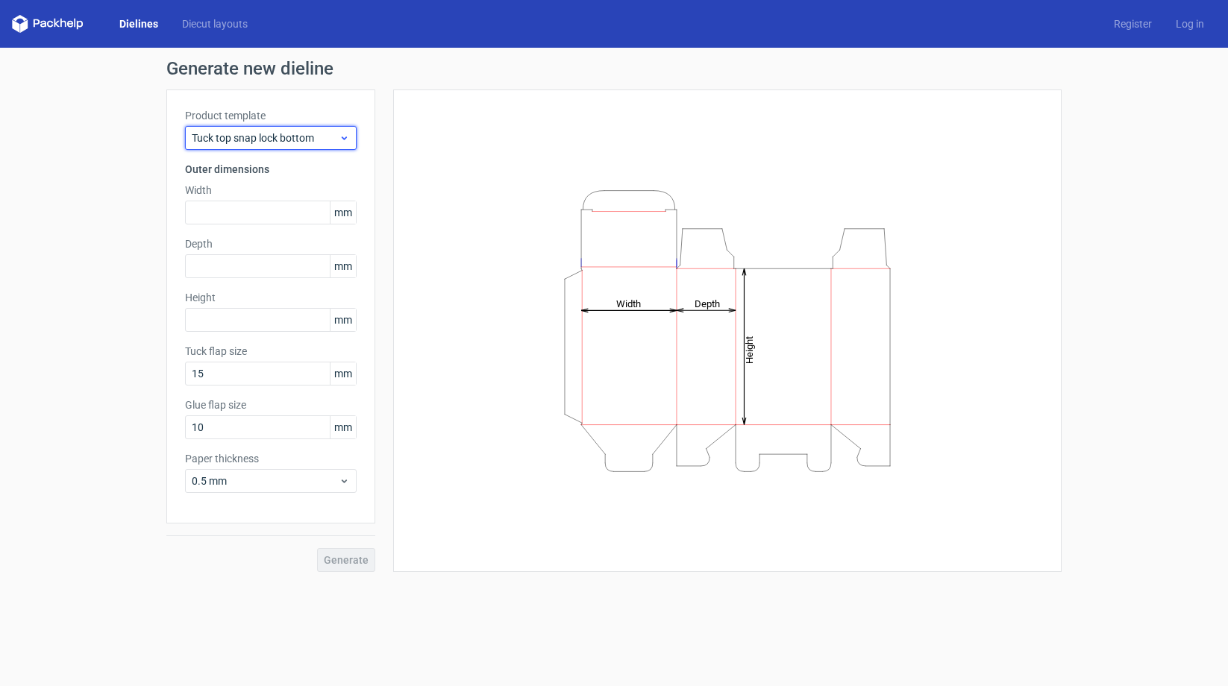
click at [346, 136] on icon at bounding box center [344, 138] width 11 height 12
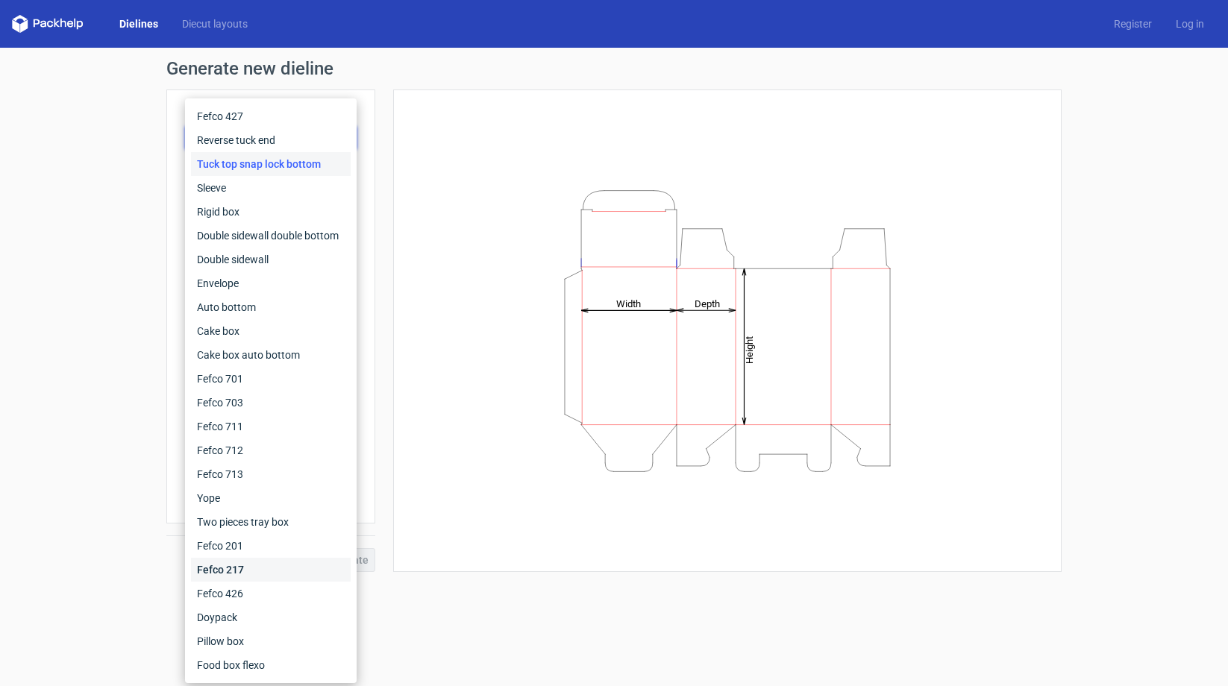
click at [242, 574] on div "Fefco 217" at bounding box center [271, 570] width 160 height 24
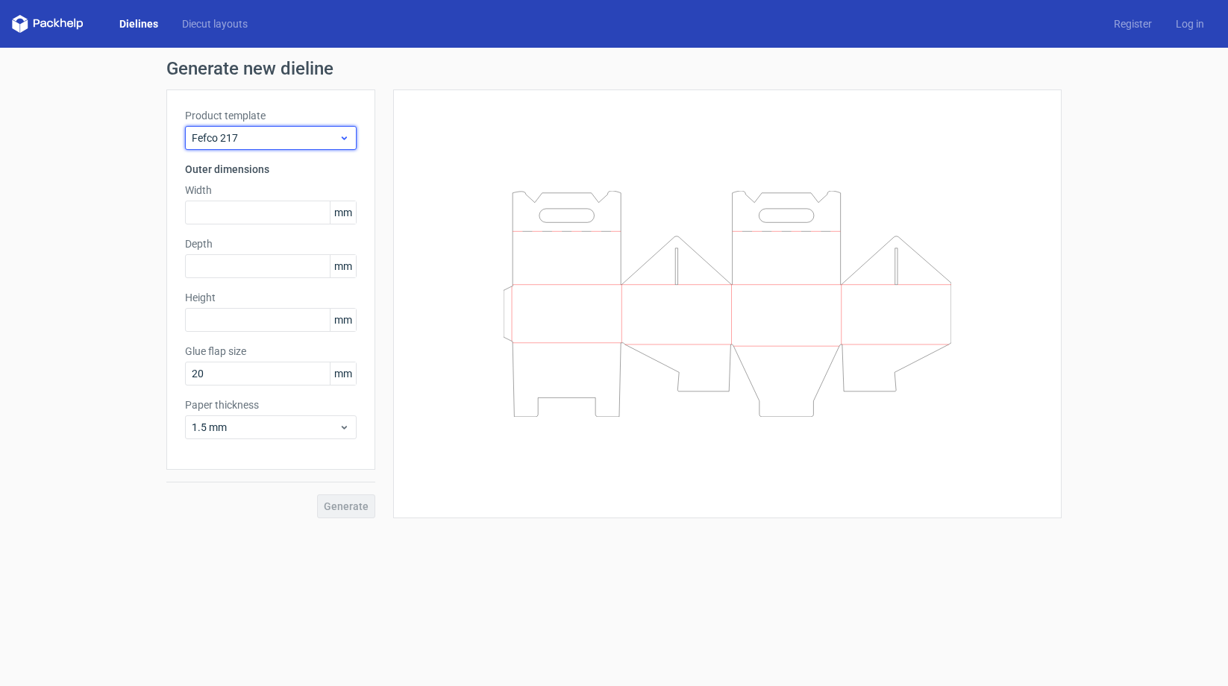
click at [337, 132] on span "Fefco 217" at bounding box center [265, 138] width 147 height 15
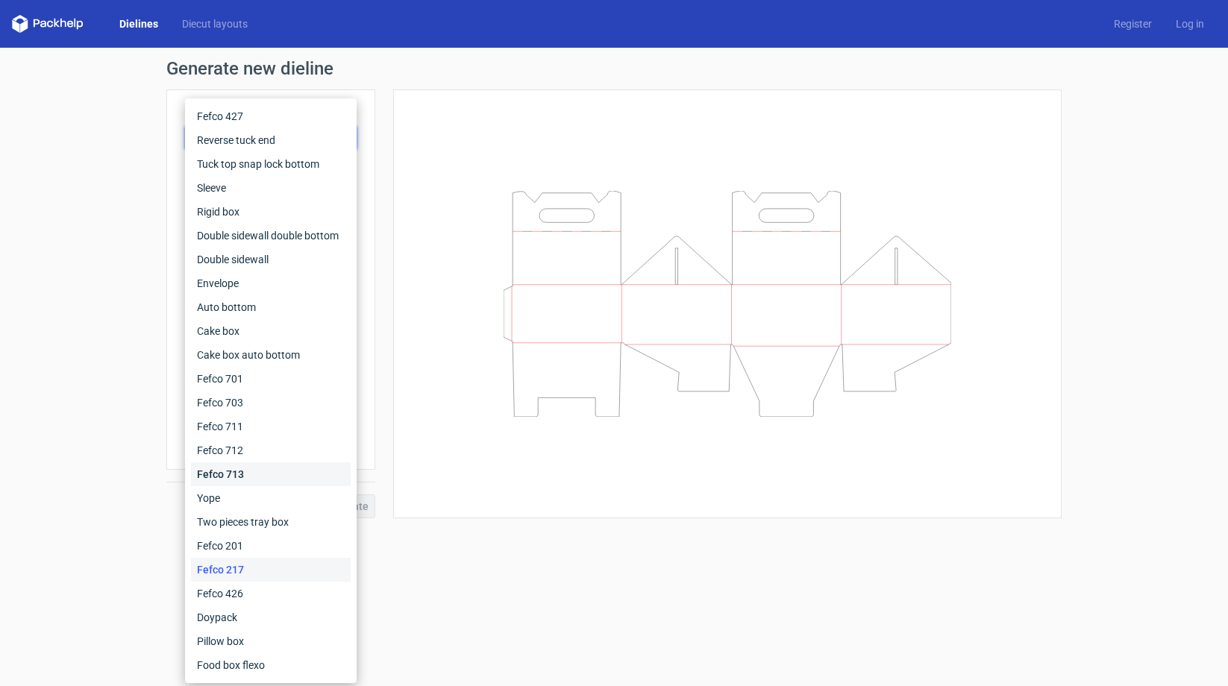
click at [253, 480] on div "Fefco 713" at bounding box center [271, 475] width 160 height 24
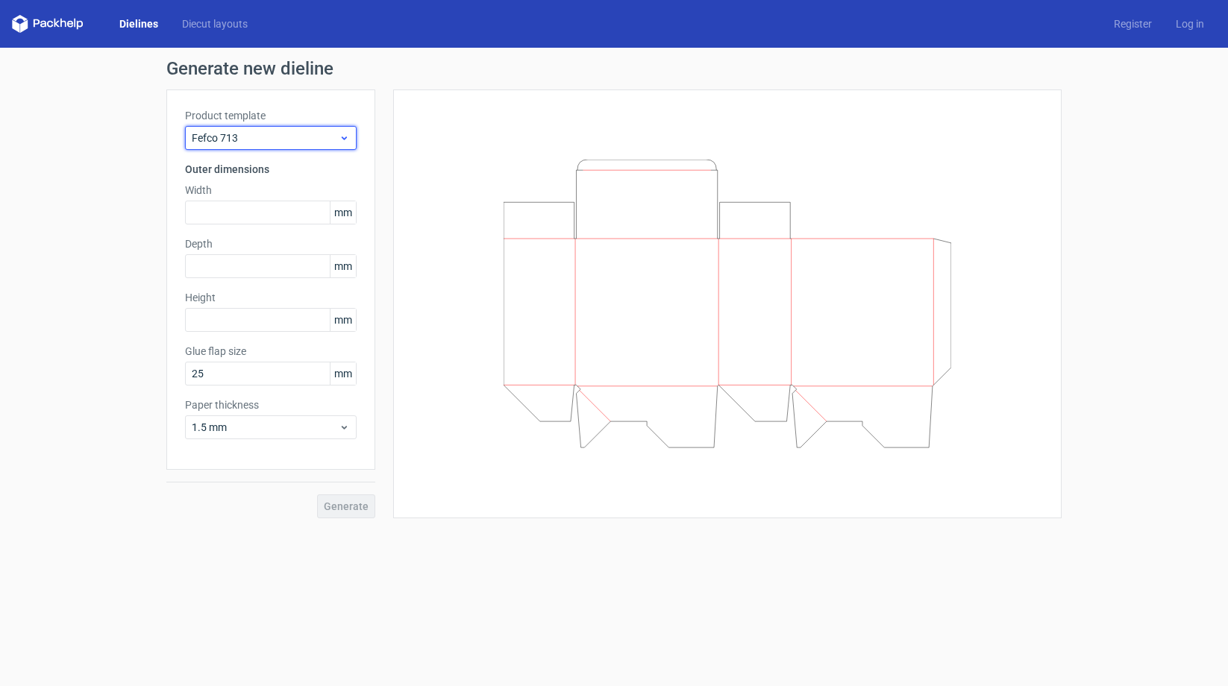
click at [341, 141] on icon at bounding box center [344, 138] width 11 height 12
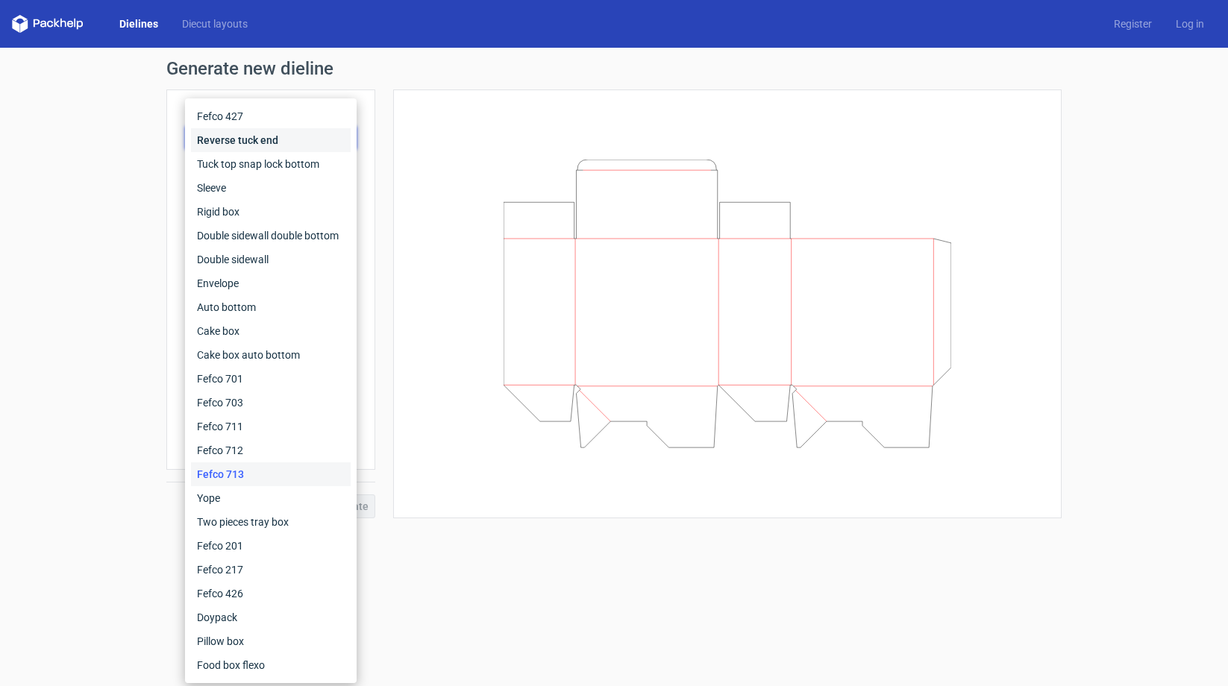
click at [262, 137] on div "Reverse tuck end" at bounding box center [271, 140] width 160 height 24
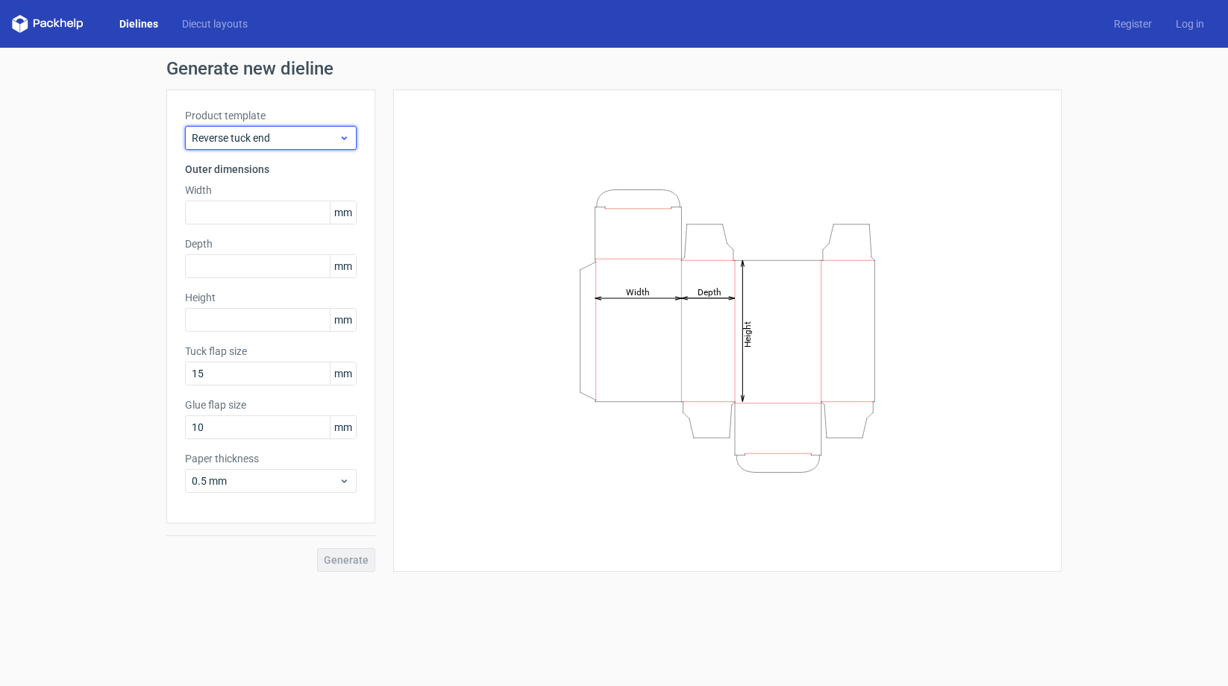
click at [337, 137] on span "Reverse tuck end" at bounding box center [265, 138] width 147 height 15
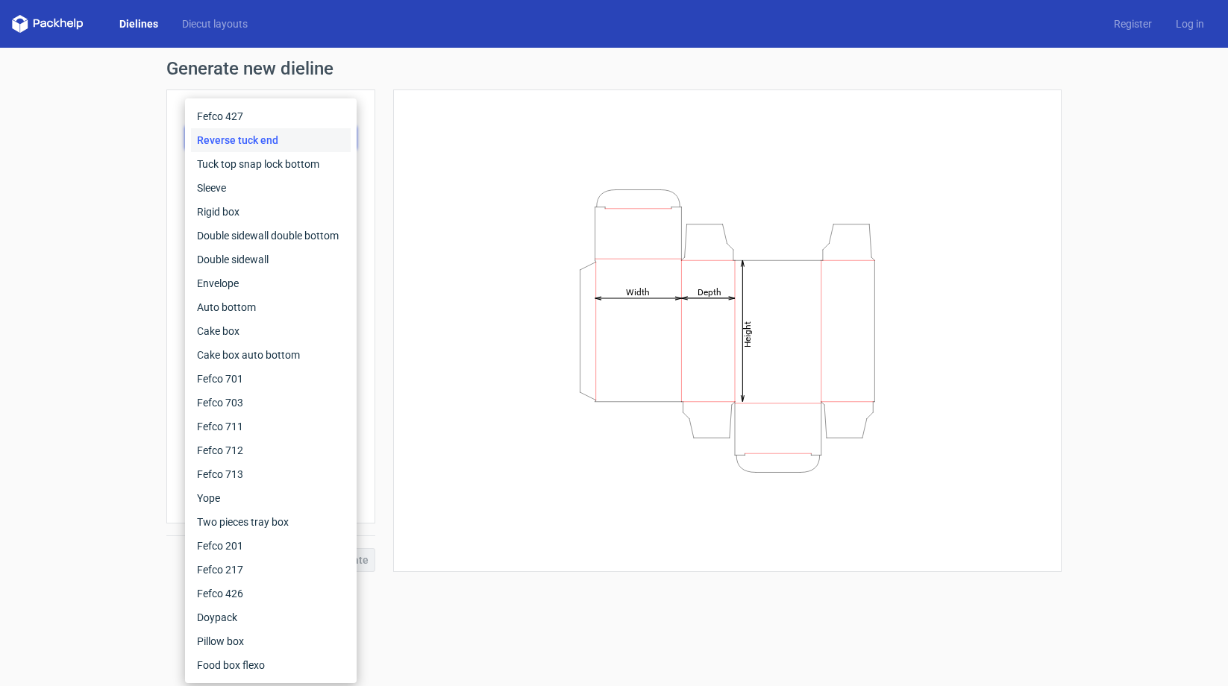
click at [619, 289] on icon "Height Depth Width" at bounding box center [728, 331] width 448 height 298
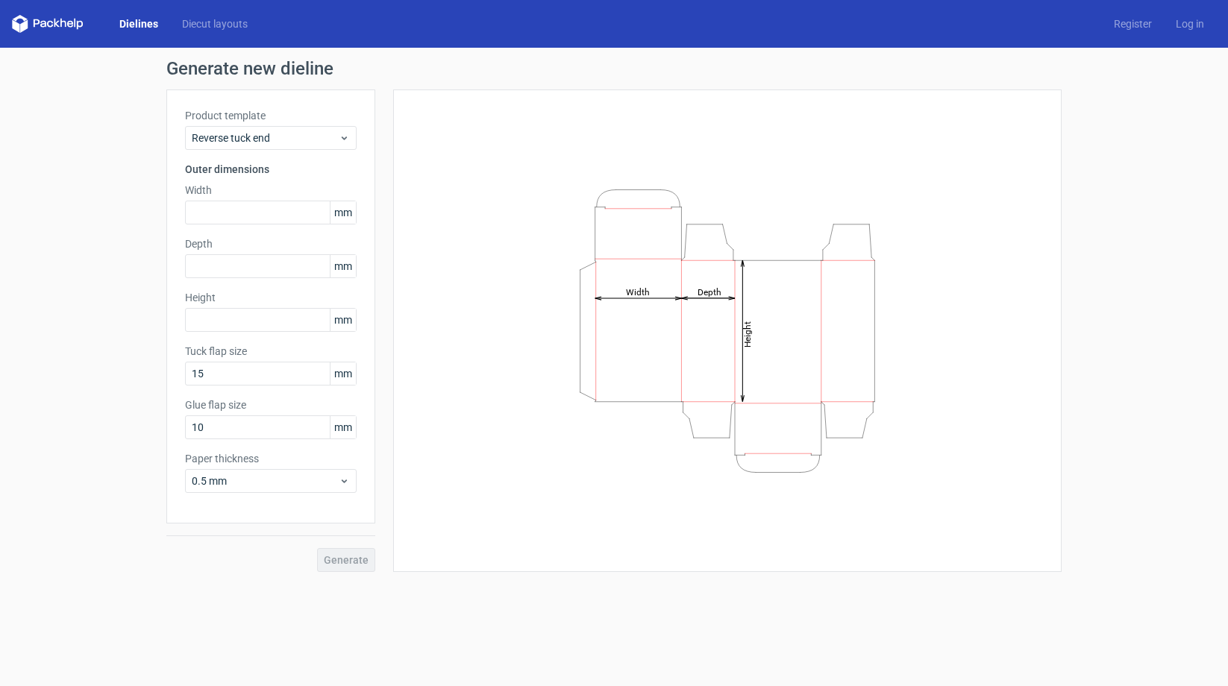
click at [342, 213] on span "mm" at bounding box center [343, 212] width 26 height 22
click at [211, 213] on input "text" at bounding box center [271, 213] width 172 height 24
type input "150"
type input "300"
type input "3"
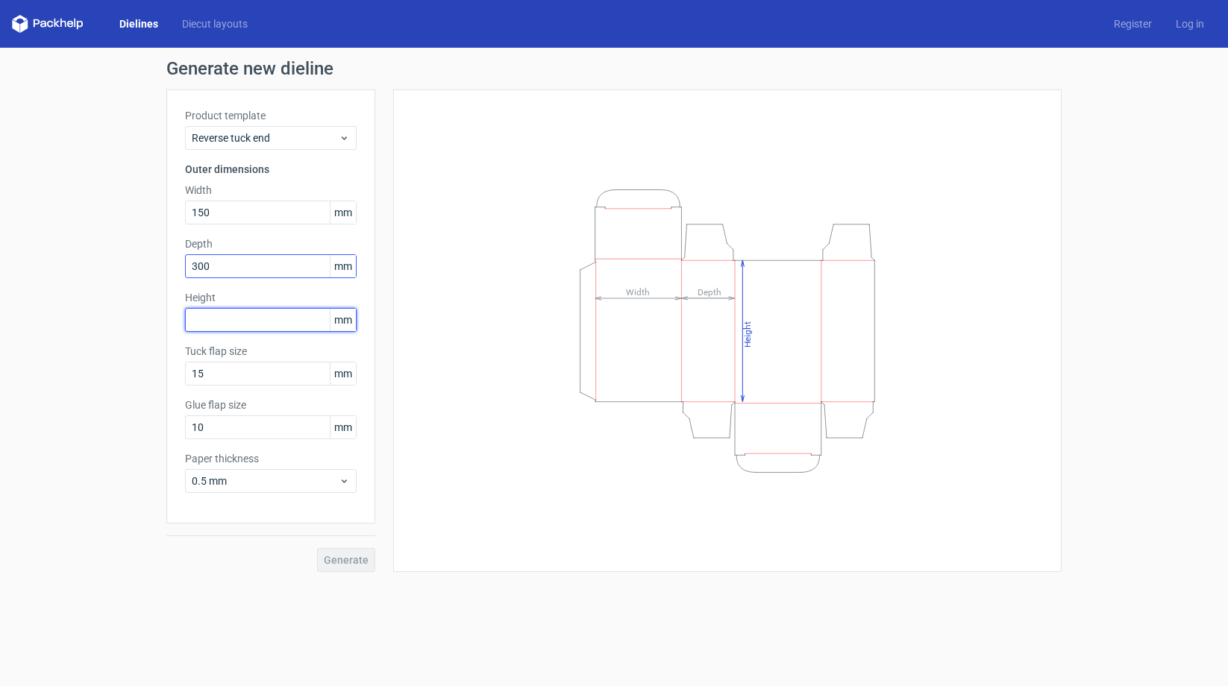
type input "2"
type input "3"
type input "230"
click at [353, 565] on span "Generate" at bounding box center [346, 560] width 45 height 10
